Goal: Task Accomplishment & Management: Manage account settings

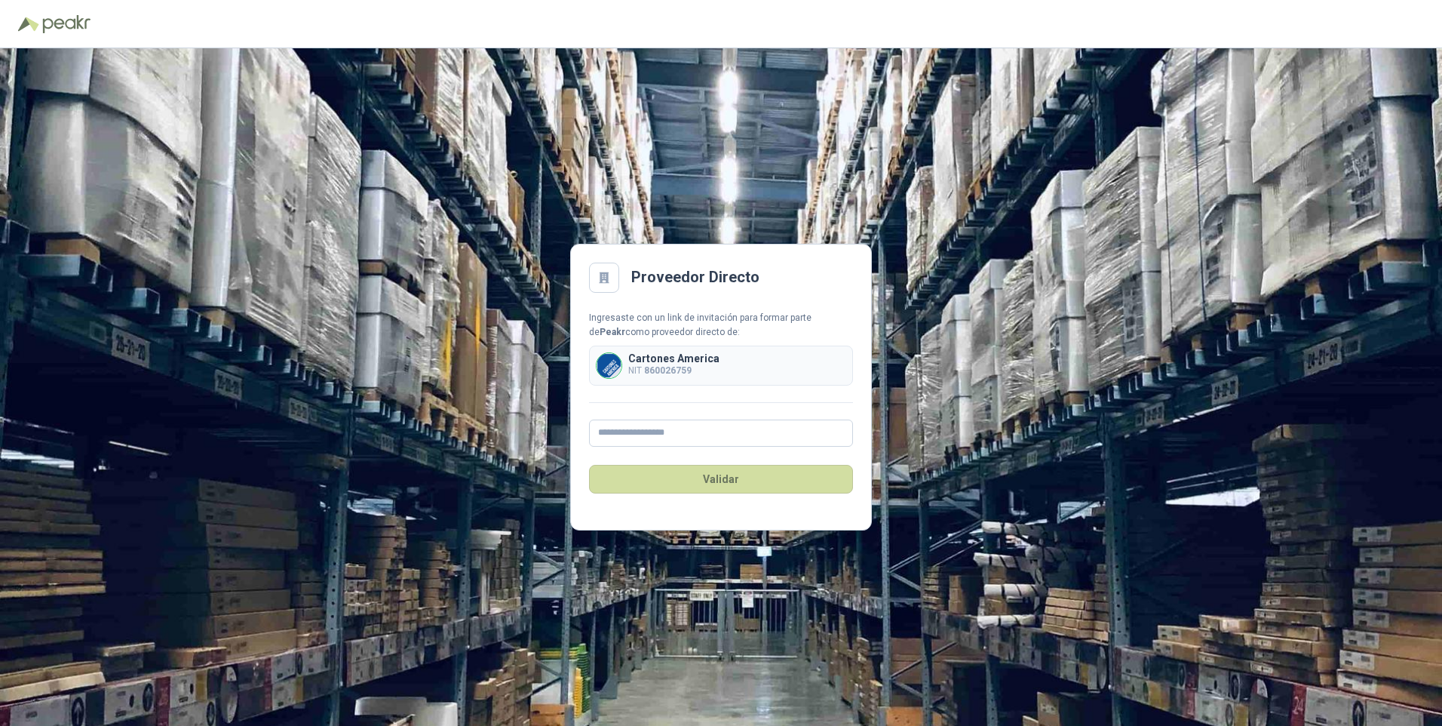
click at [615, 364] on img at bounding box center [609, 365] width 25 height 25
click at [651, 423] on input "text" at bounding box center [721, 432] width 264 height 27
type input "**********"
click at [730, 478] on button "Validar" at bounding box center [721, 479] width 264 height 29
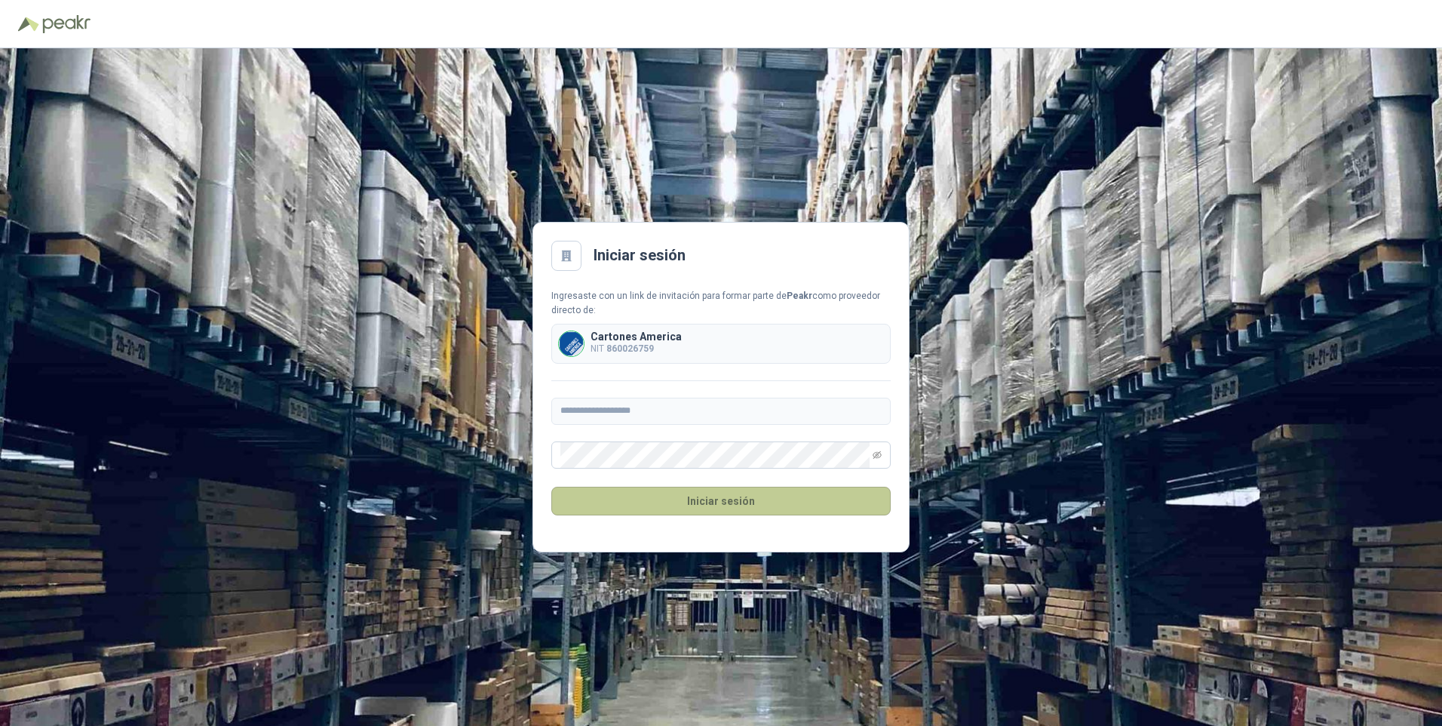
click at [715, 497] on button "Iniciar sesión" at bounding box center [720, 501] width 339 height 29
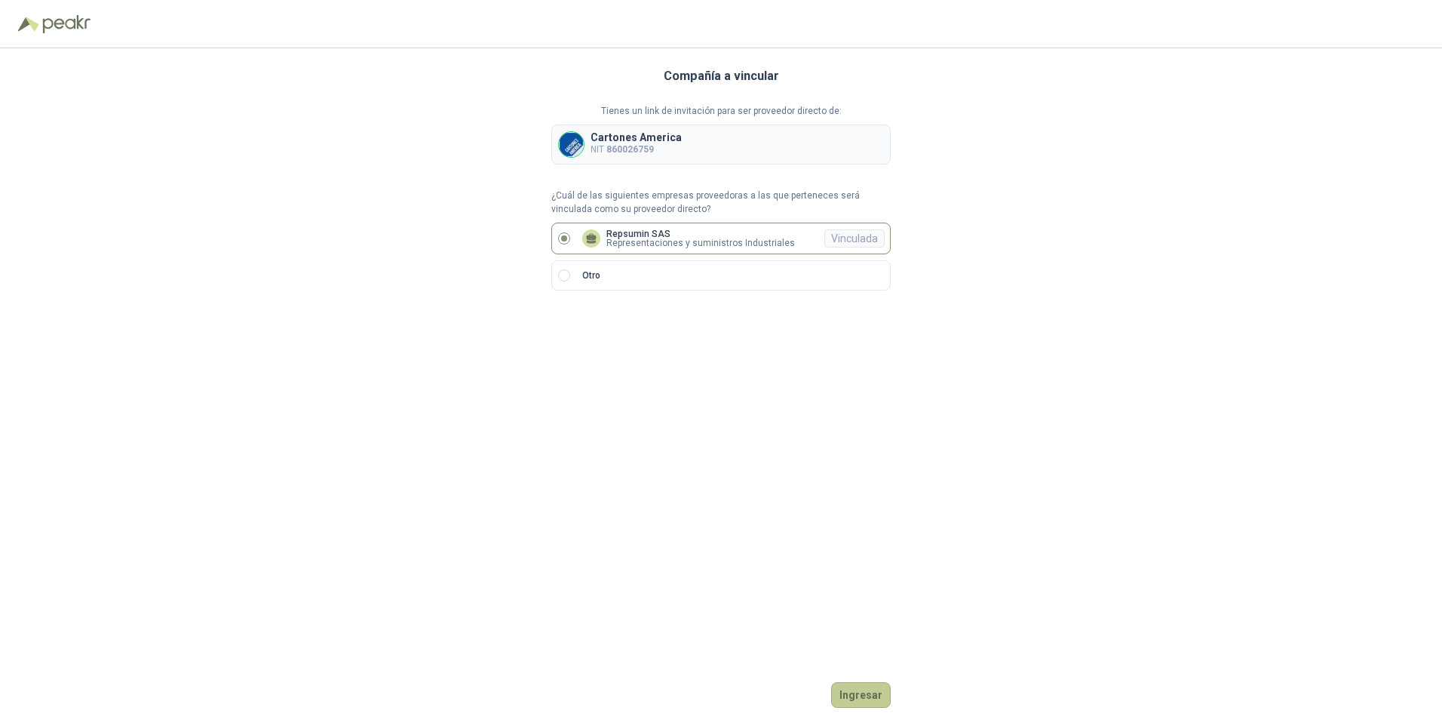
click at [864, 692] on button "Ingresar" at bounding box center [861, 695] width 60 height 26
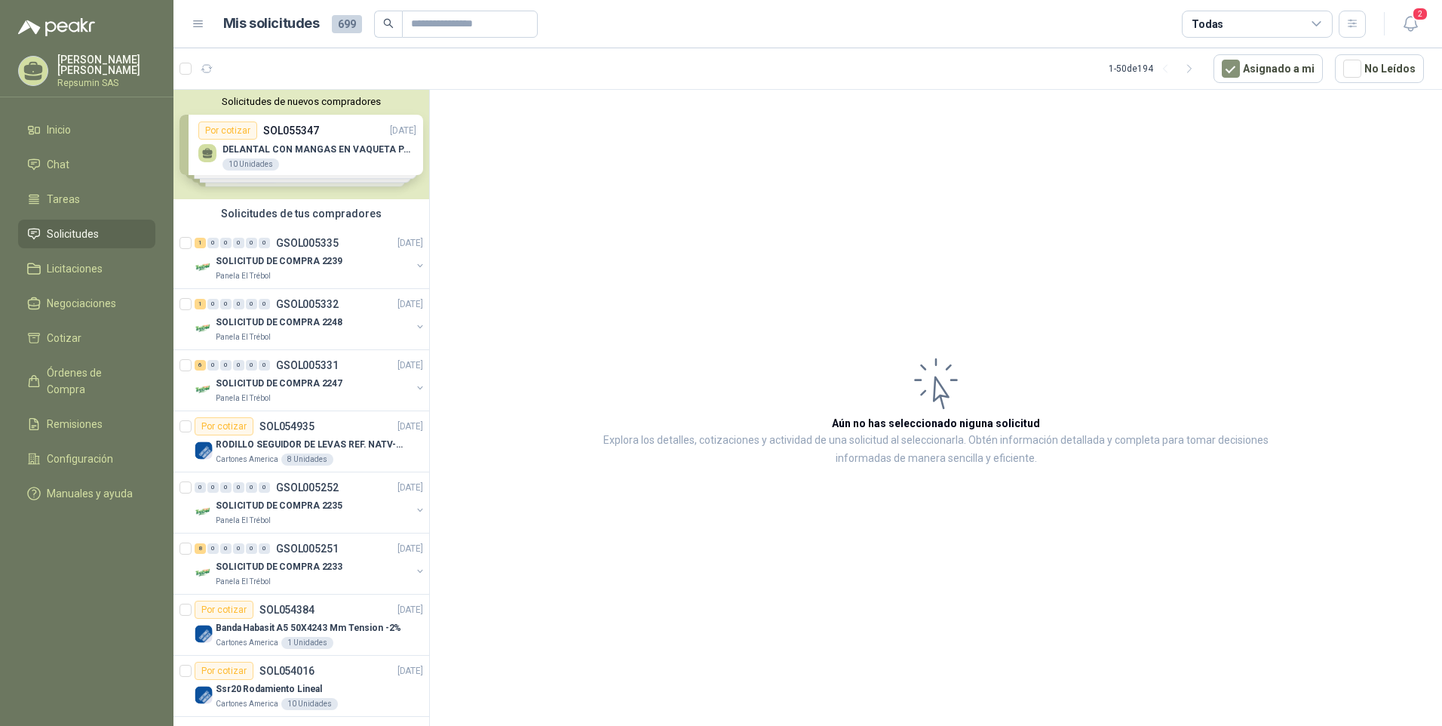
click at [221, 133] on div "Solicitudes de nuevos compradores Por cotizar SOL055347 [DATE] DELANTAL CON MAN…" at bounding box center [302, 144] width 256 height 109
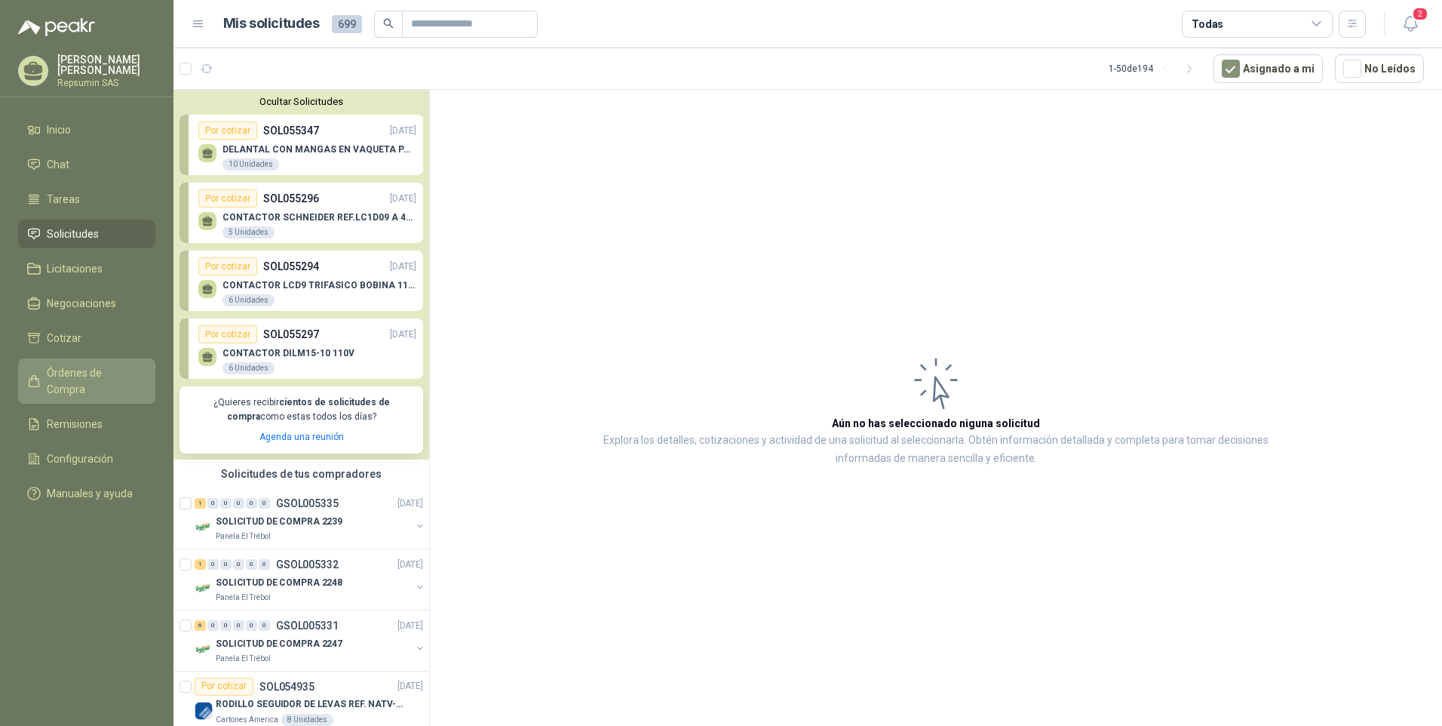
click at [102, 371] on span "Órdenes de Compra" at bounding box center [94, 380] width 94 height 33
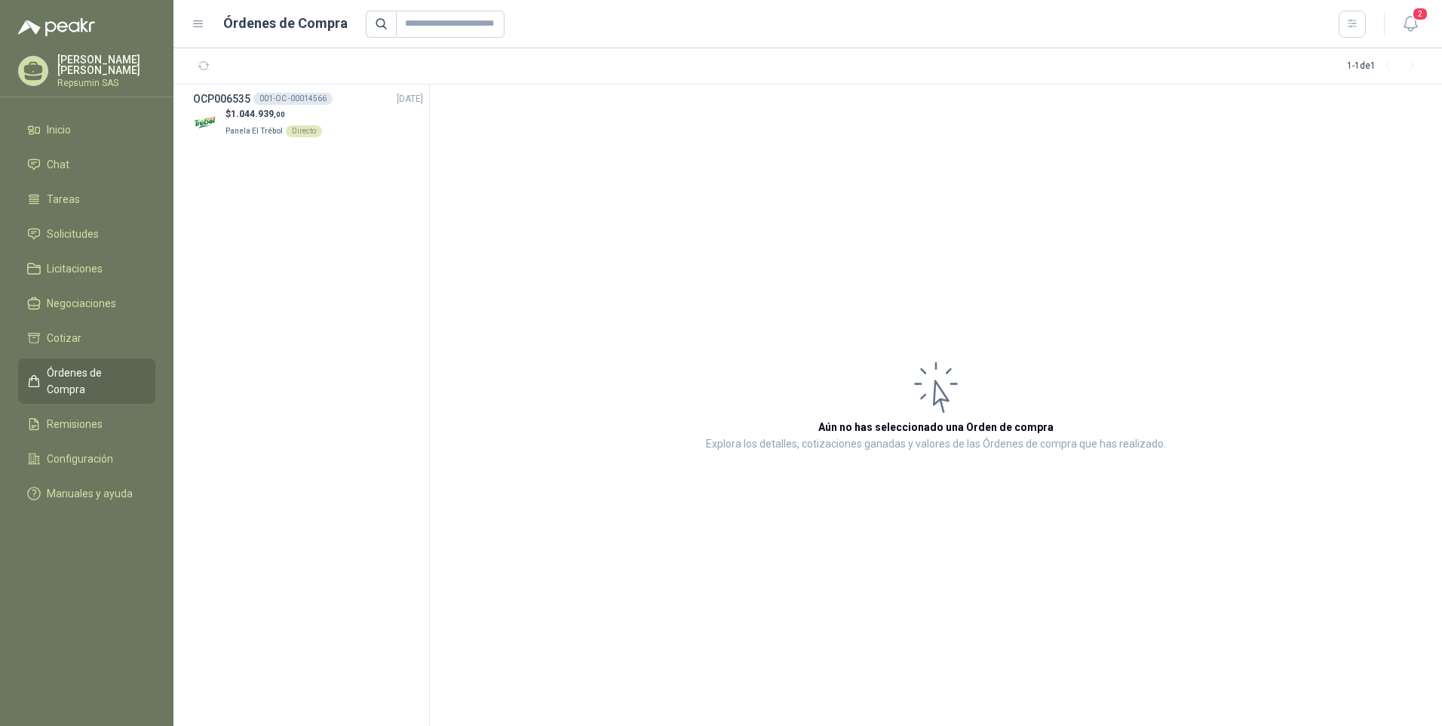
click at [59, 82] on p "Repsumin SAS" at bounding box center [106, 82] width 98 height 9
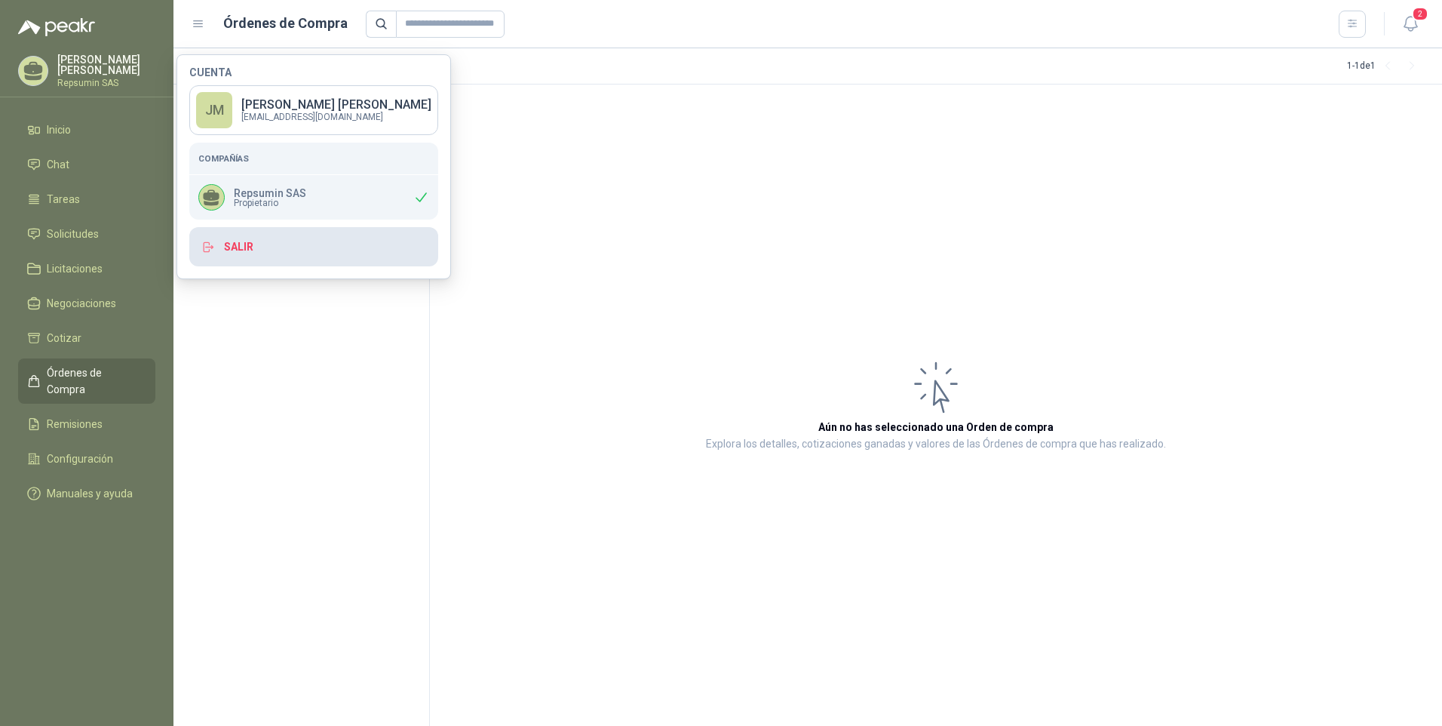
click at [318, 244] on button "Salir" at bounding box center [313, 246] width 249 height 39
